Goal: Information Seeking & Learning: Learn about a topic

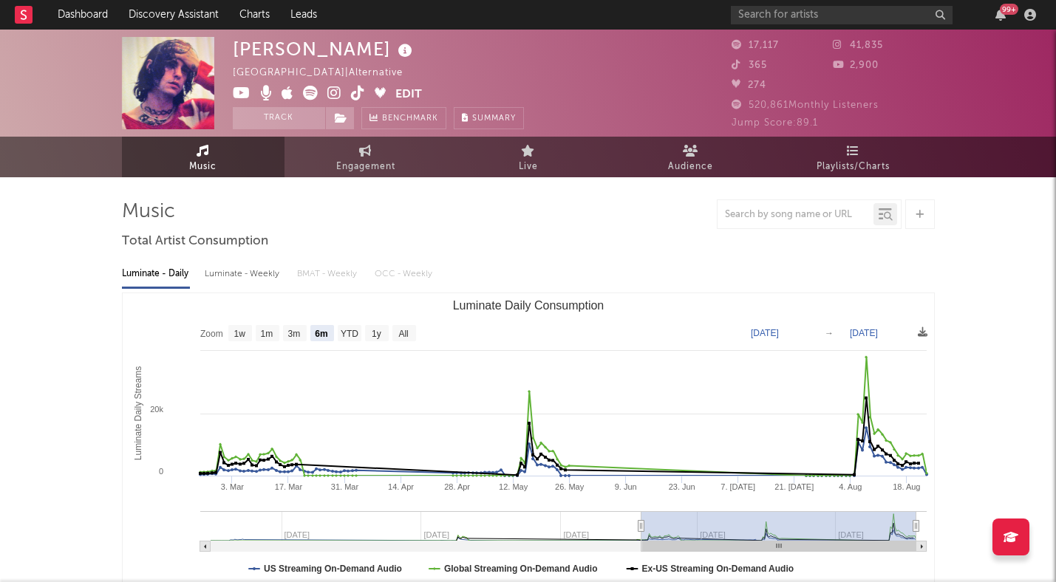
select select "6m"
drag, startPoint x: 0, startPoint y: 0, endPoint x: 89, endPoint y: 10, distance: 89.3
click at [89, 10] on link "Dashboard" at bounding box center [82, 15] width 71 height 30
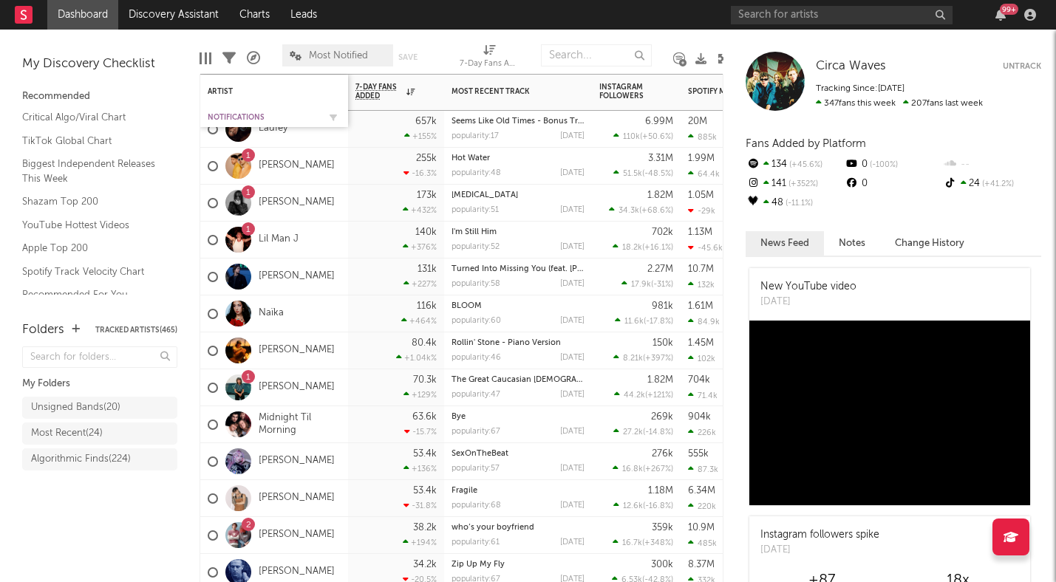
click at [220, 115] on div "Notifications" at bounding box center [263, 117] width 111 height 9
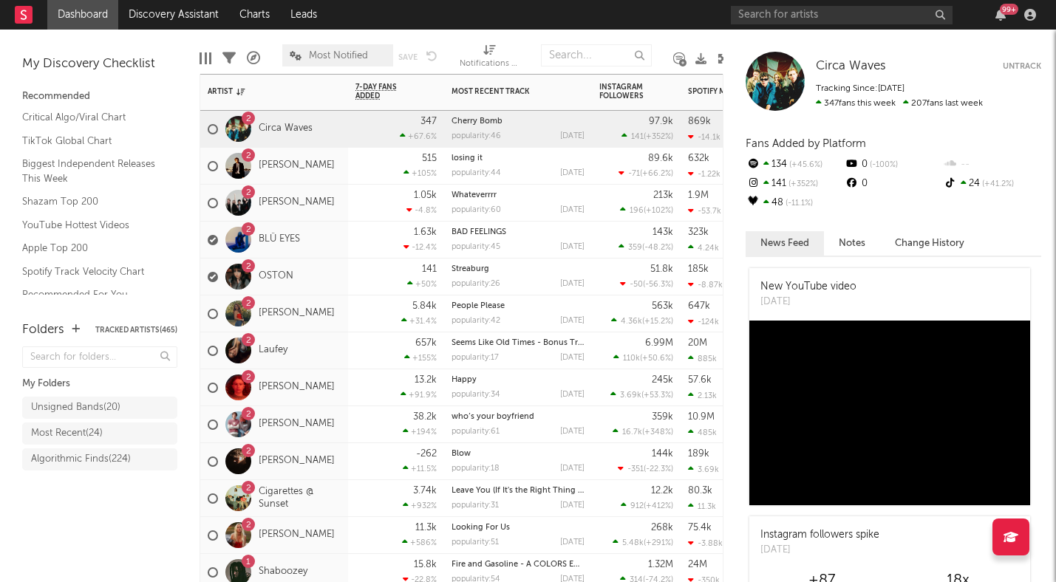
click at [330, 514] on div "2 Cigarettes @ Sunset" at bounding box center [274, 498] width 133 height 43
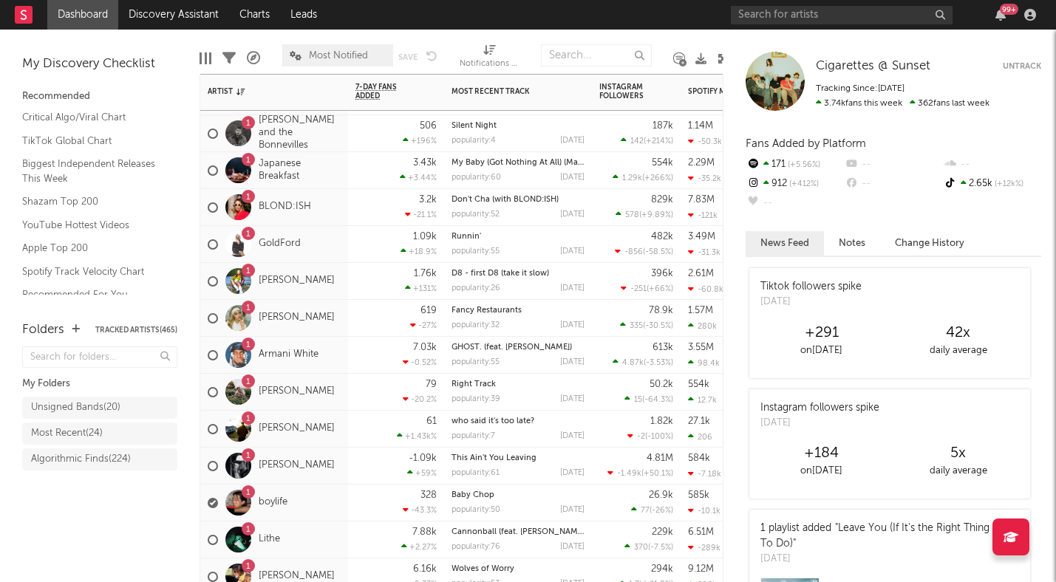
click at [333, 479] on div "1 Tayler Holder" at bounding box center [274, 466] width 148 height 37
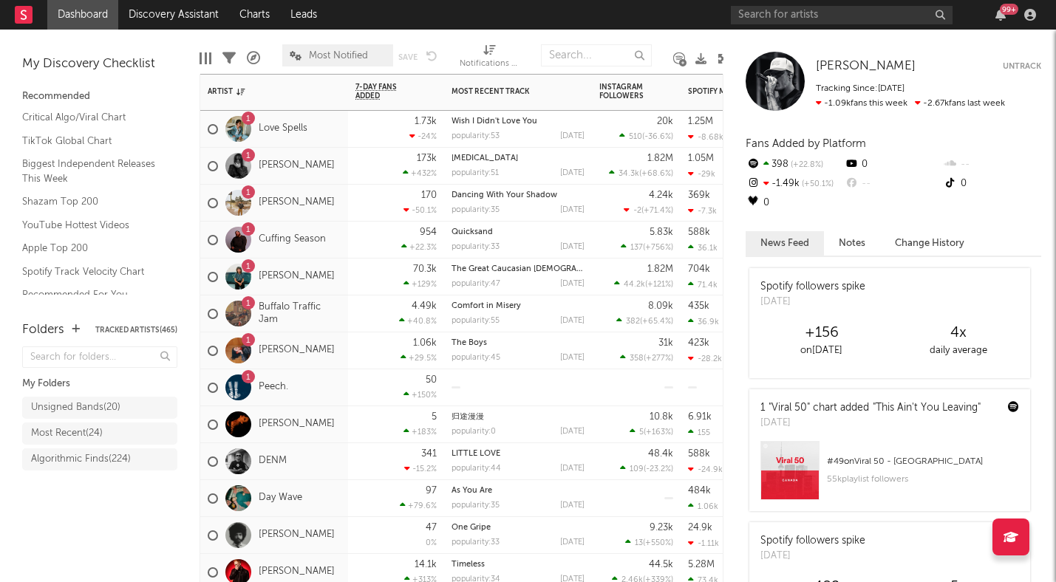
click at [344, 51] on span "Most Notified" at bounding box center [338, 56] width 59 height 10
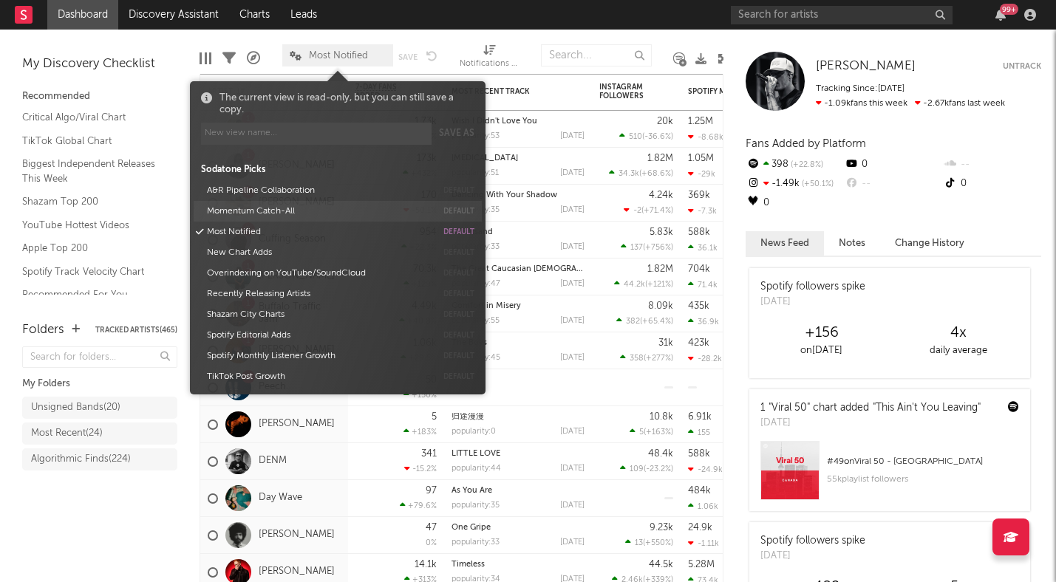
click at [265, 214] on button "Momentum Catch-All" at bounding box center [319, 211] width 234 height 21
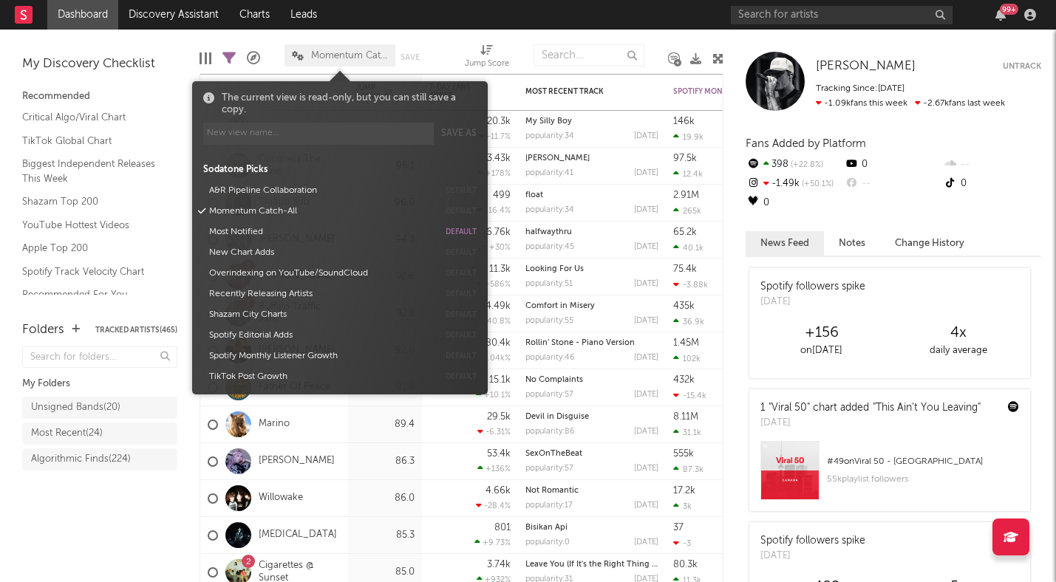
click at [105, 537] on div "Folders Tracked Artists ( 465 ) My Folders Unsigned Bands ( 20 ) Most Recent ( …" at bounding box center [100, 444] width 200 height 276
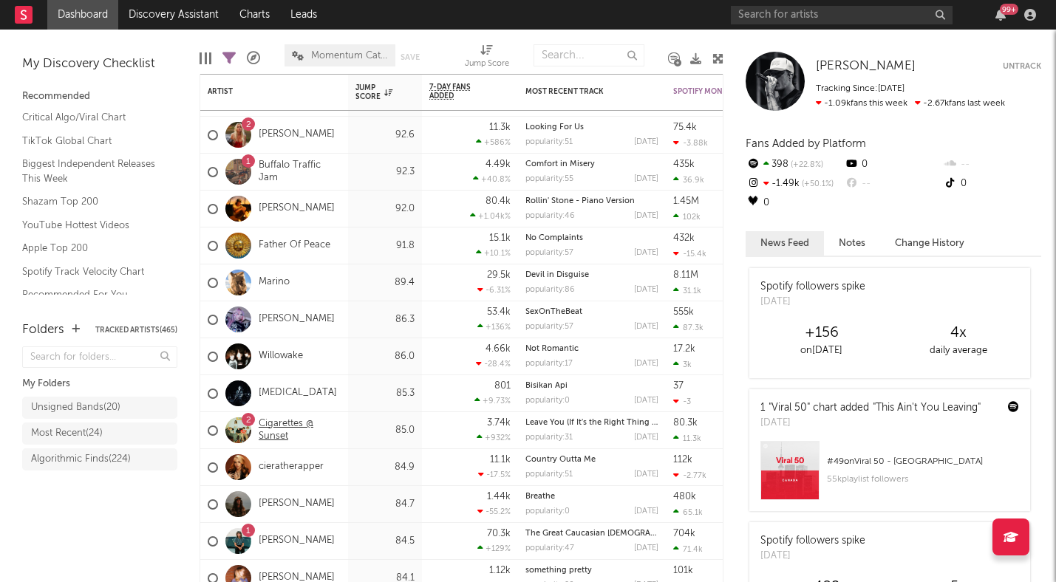
click at [274, 432] on link "Cigarettes @ Sunset" at bounding box center [300, 430] width 82 height 25
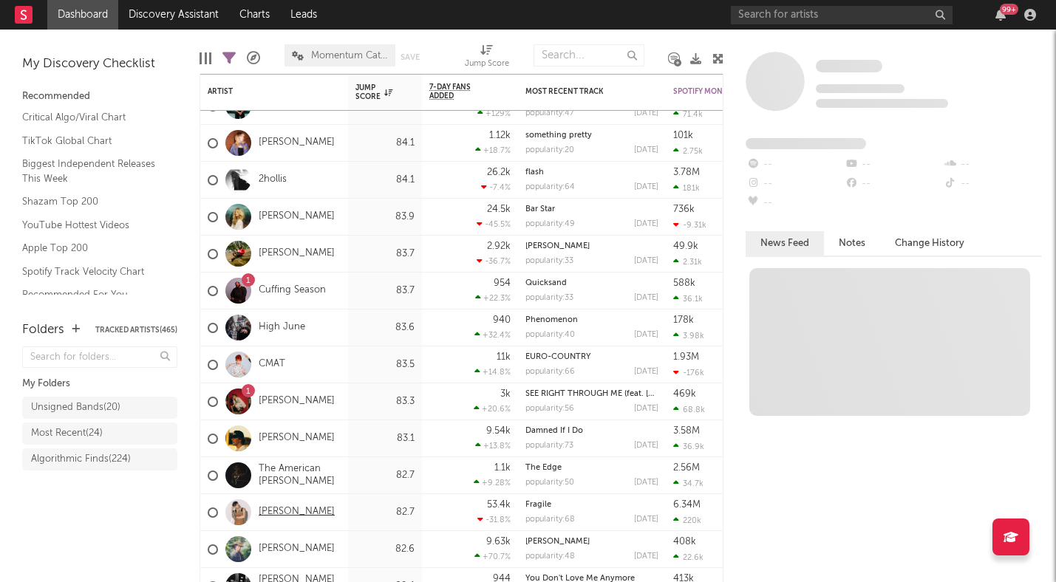
click at [271, 514] on link "Cameron Whitcomb" at bounding box center [297, 512] width 76 height 13
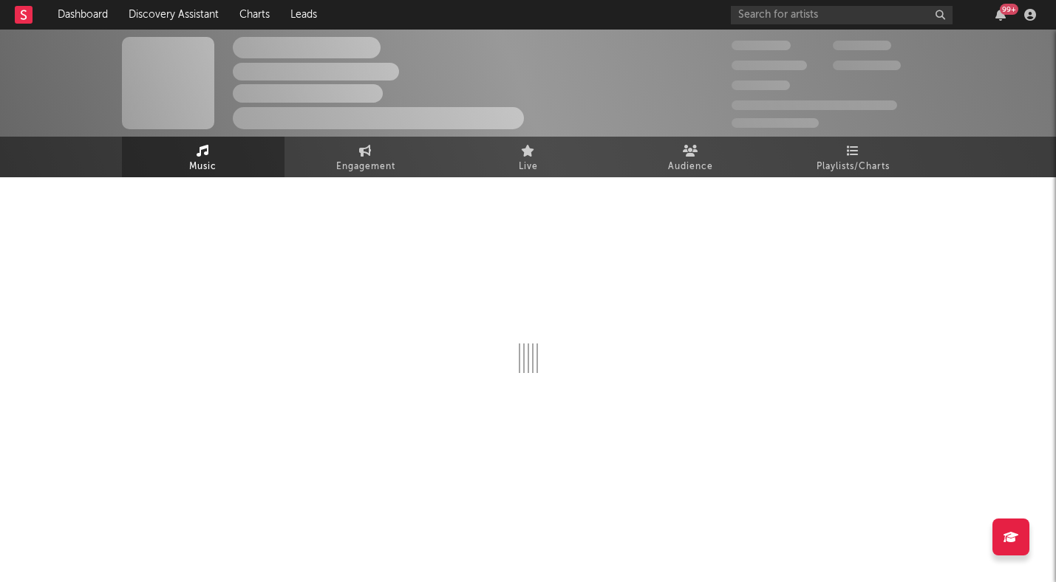
select select "6m"
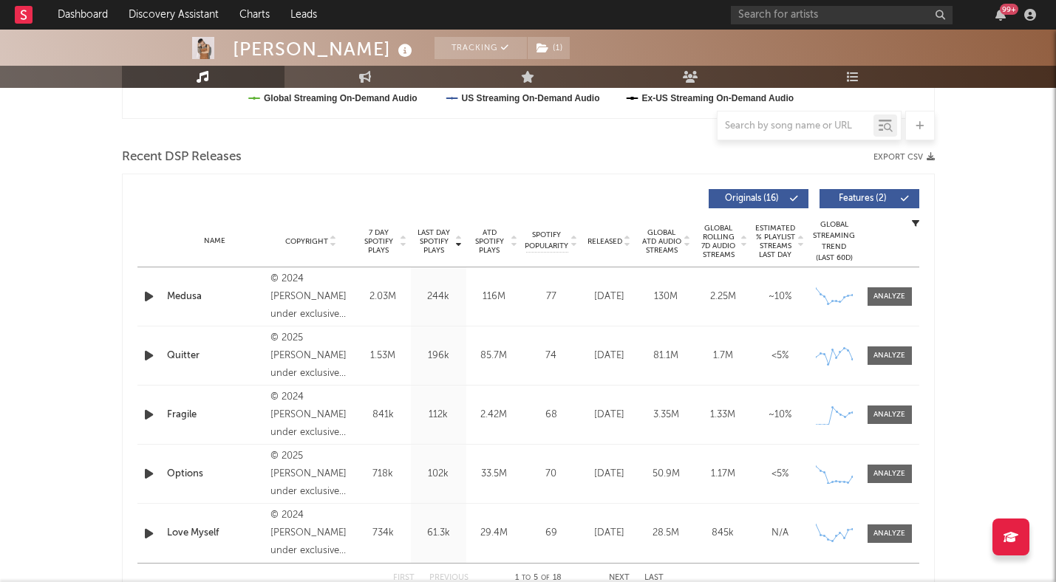
scroll to position [546, 0]
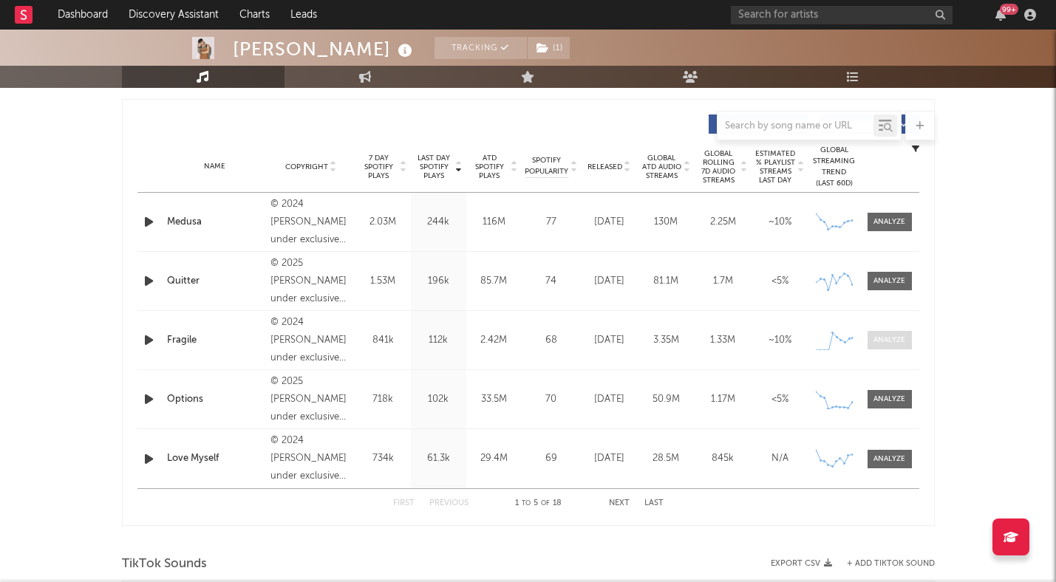
click at [881, 341] on div at bounding box center [890, 340] width 32 height 11
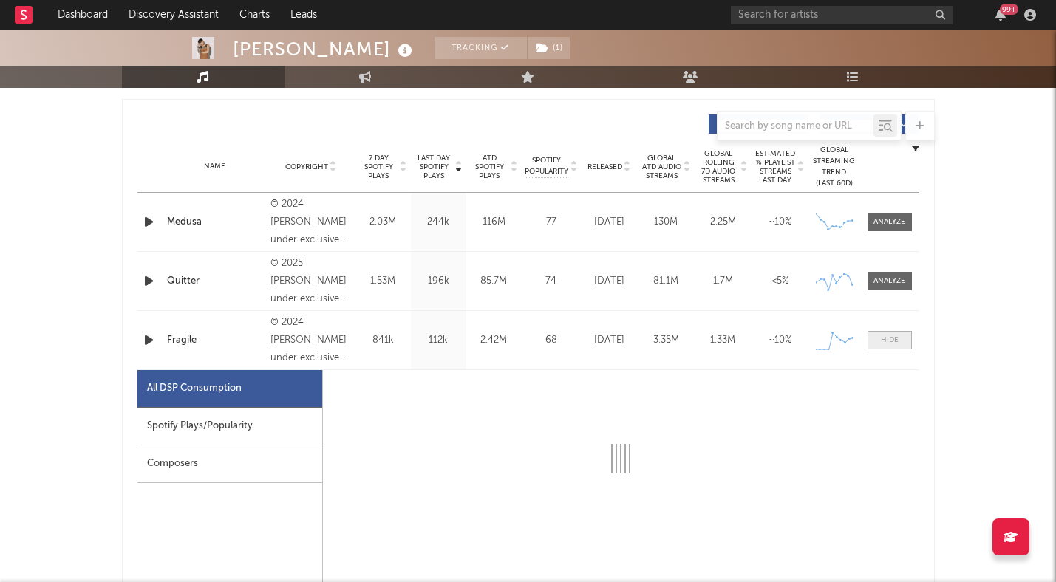
select select "1w"
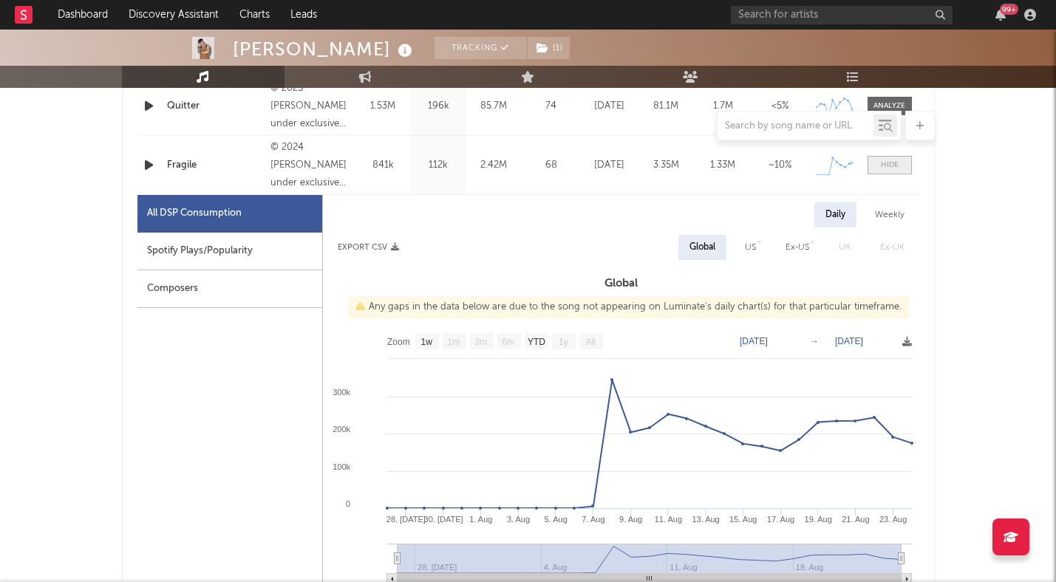
scroll to position [722, 0]
click at [752, 246] on div "US" at bounding box center [750, 246] width 11 height 18
select select "1w"
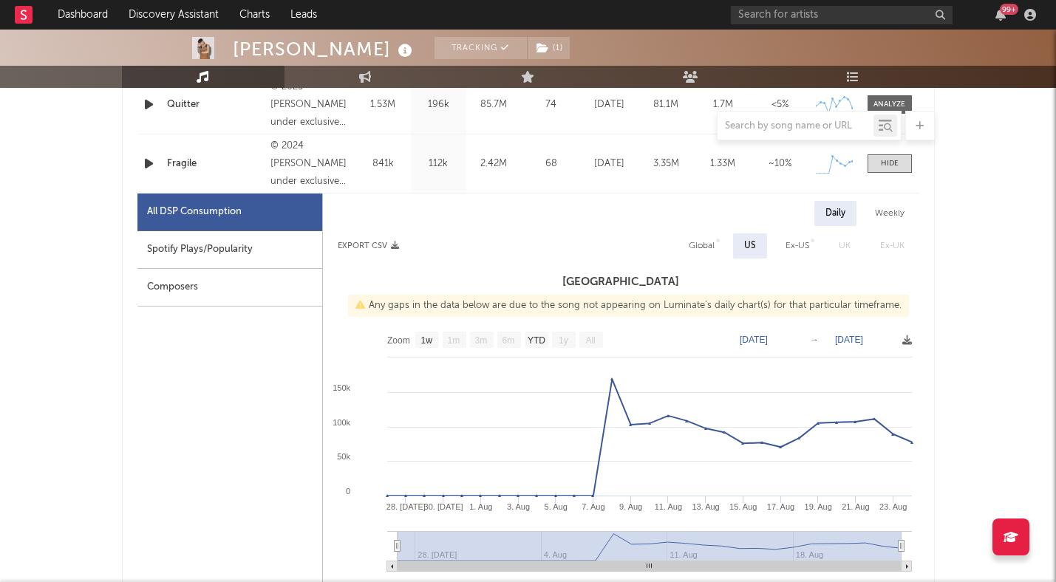
click at [796, 245] on div "Ex-US" at bounding box center [798, 246] width 24 height 18
select select "1w"
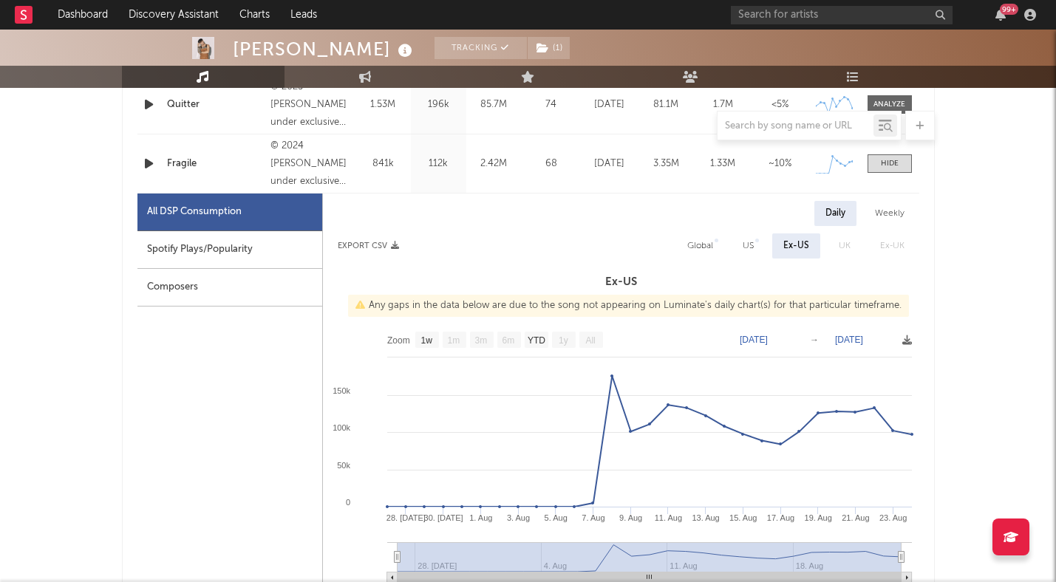
click at [697, 248] on div "Global" at bounding box center [700, 246] width 26 height 18
select select "1w"
click at [256, 244] on div "Spotify Plays/Popularity" at bounding box center [229, 250] width 185 height 38
select select "1w"
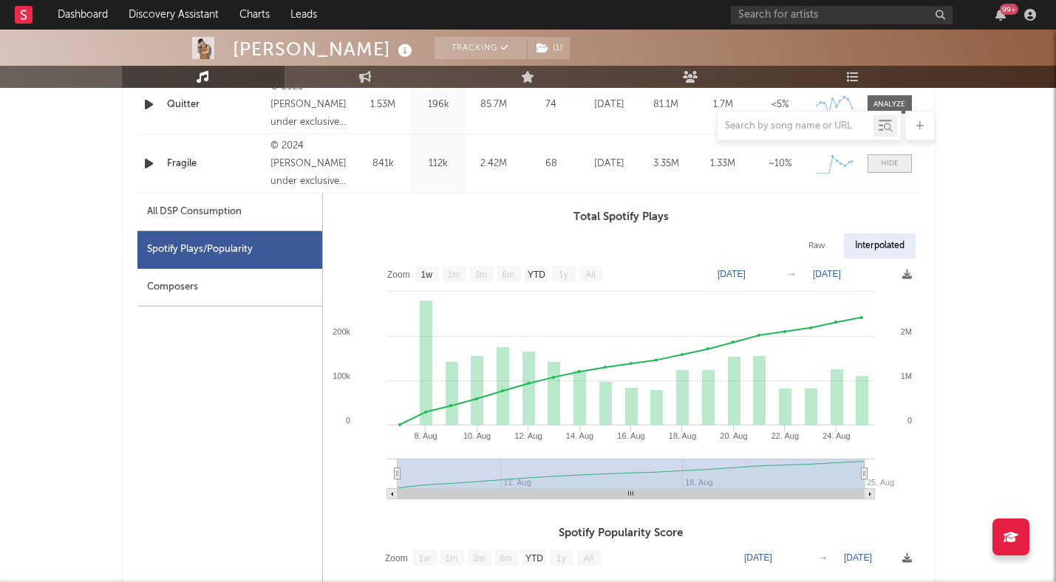
click at [887, 166] on div at bounding box center [890, 163] width 18 height 11
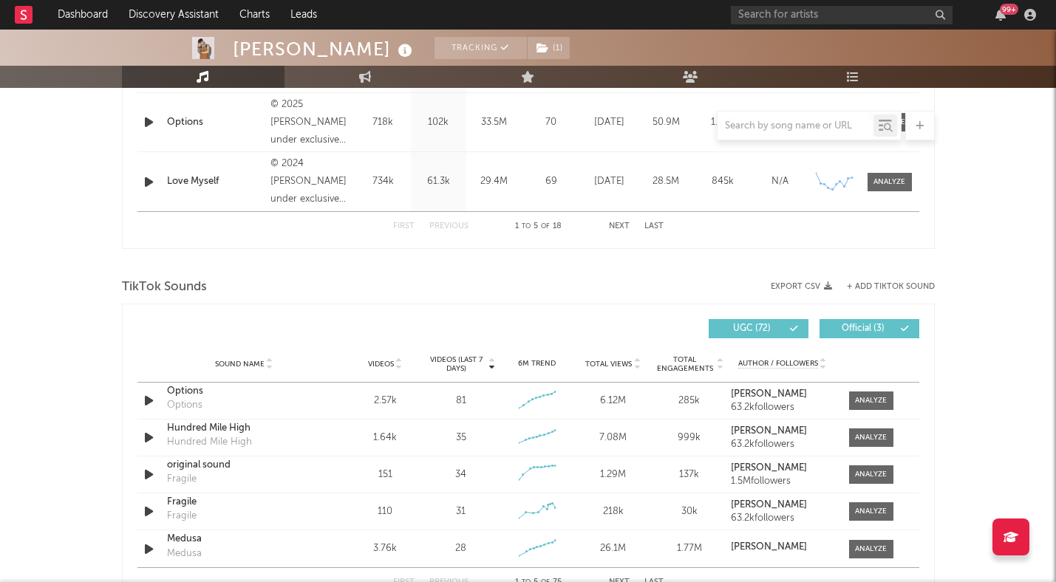
scroll to position [846, 0]
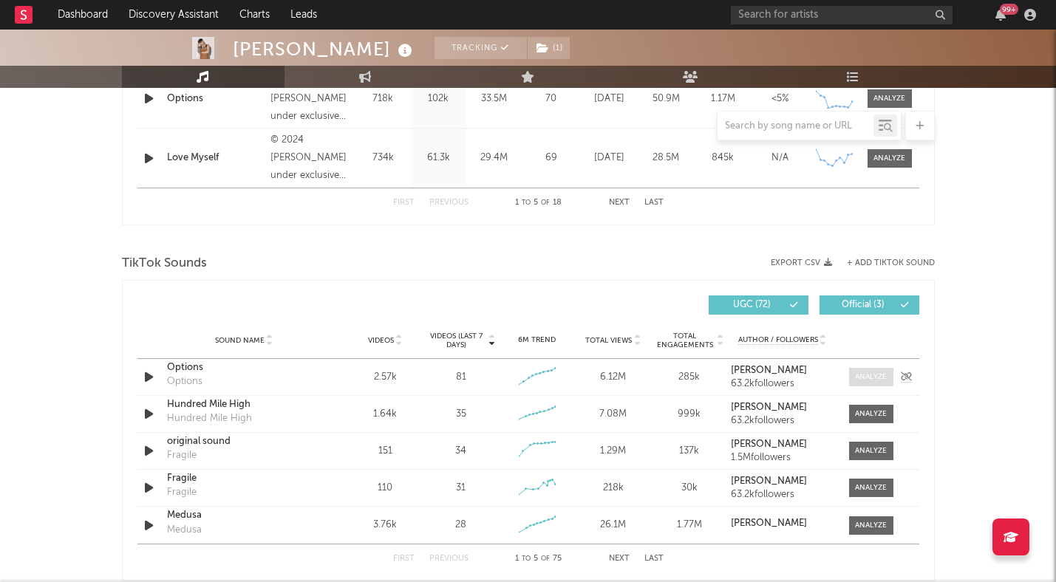
click at [877, 373] on div at bounding box center [871, 377] width 32 height 11
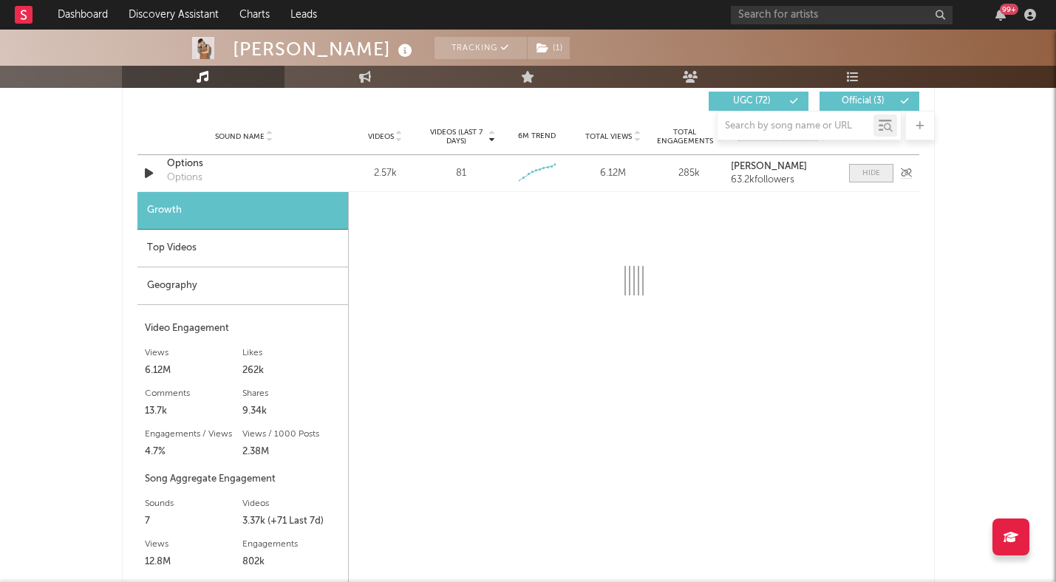
scroll to position [1065, 0]
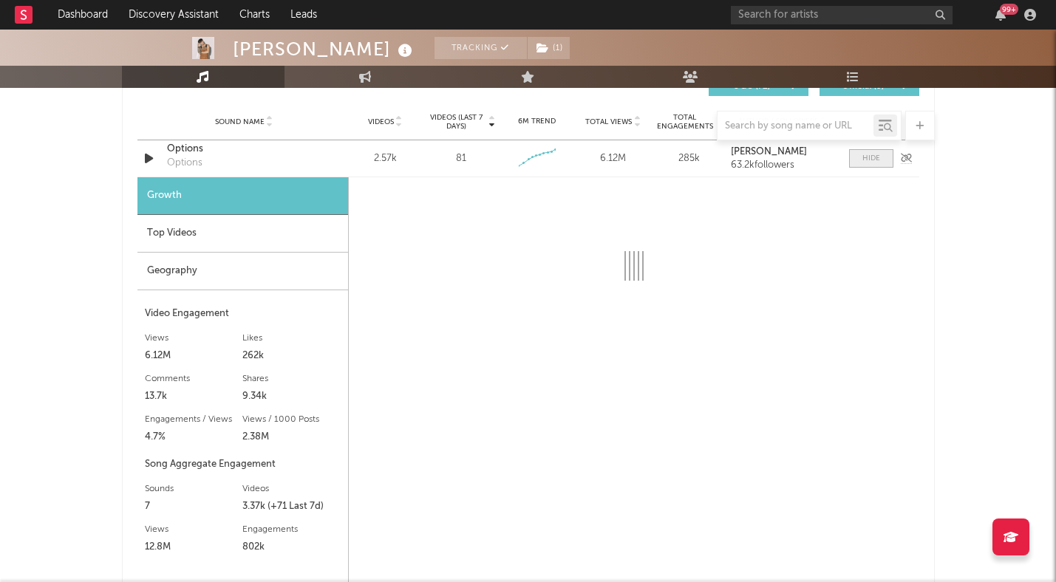
select select "1w"
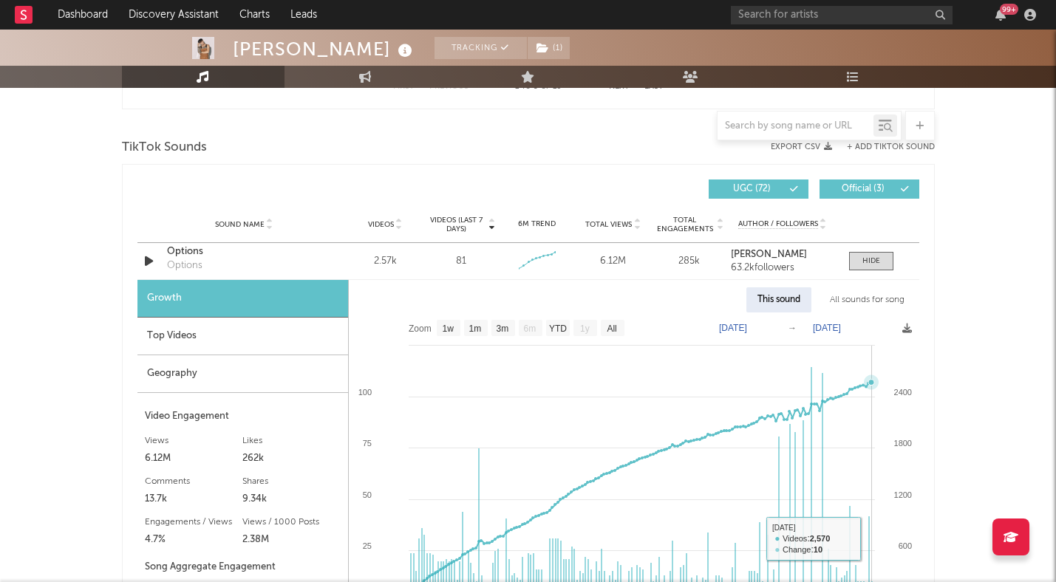
scroll to position [928, 0]
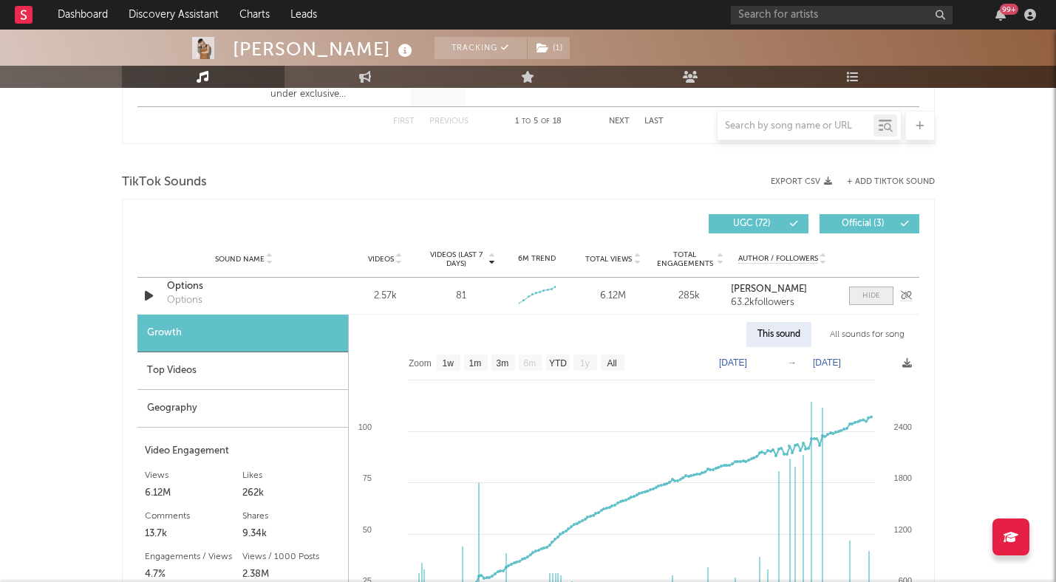
click at [866, 299] on div at bounding box center [872, 295] width 18 height 11
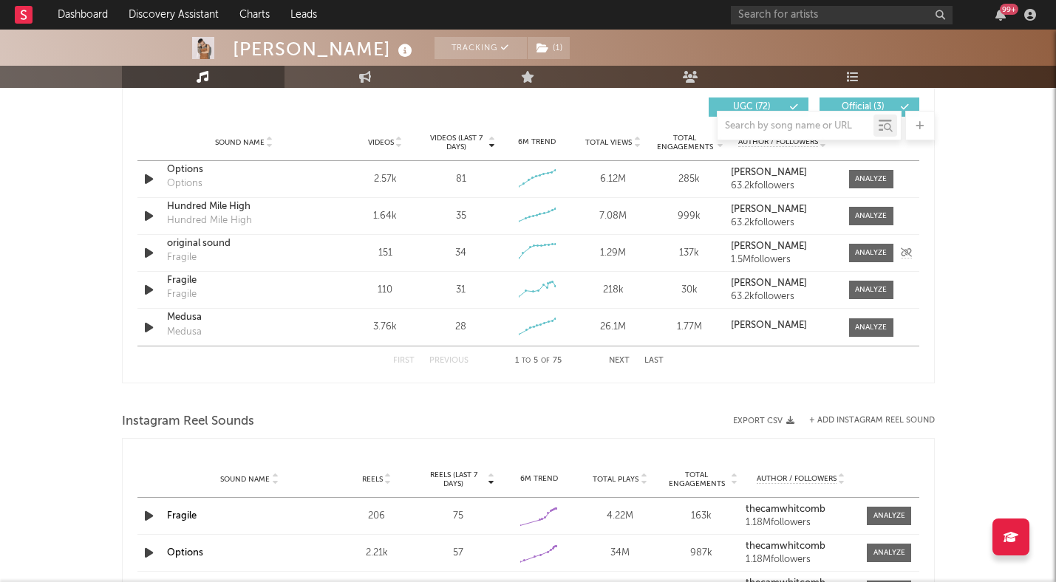
scroll to position [1030, 0]
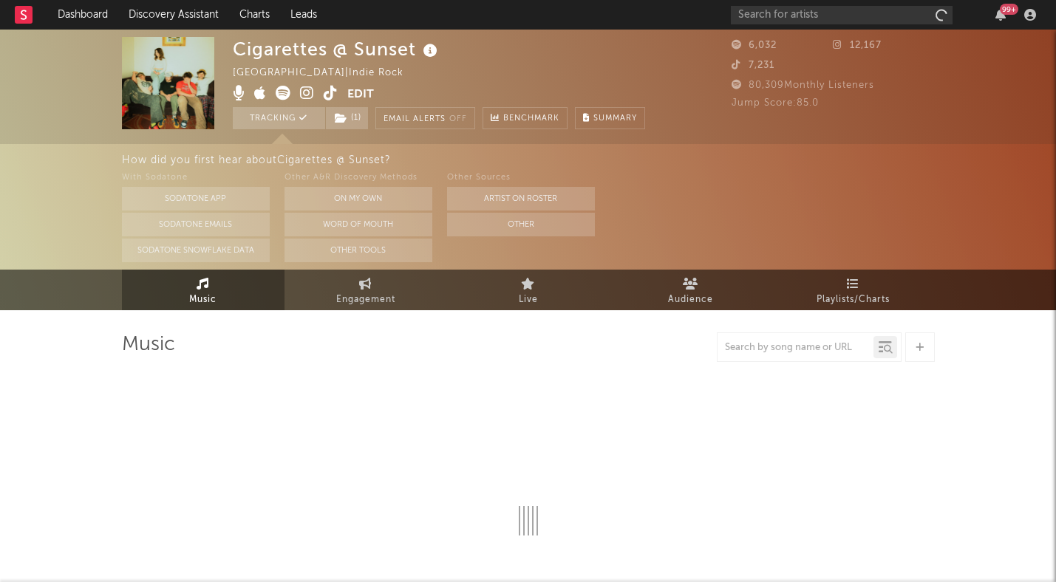
select select "1w"
